Goal: Information Seeking & Learning: Understand process/instructions

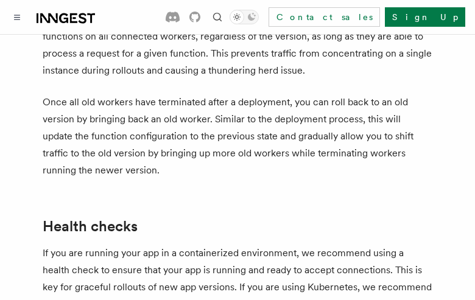
scroll to position [5456, 0]
